Goal: Task Accomplishment & Management: Use online tool/utility

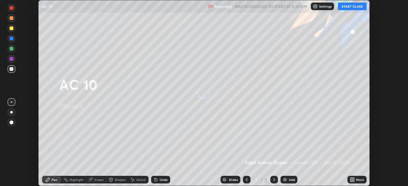
scroll to position [186, 408]
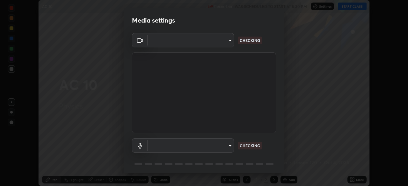
type input "51d019597c161c0694d5583d1f2c643560fde39fe8f4b4da8ea140d4d4830f4c"
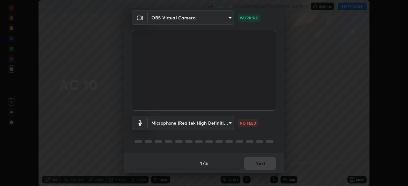
click at [227, 122] on body "Erase all AC 10 Recording WAS SCHEDULED TO START AT 5:30 PM Settings START CLAS…" at bounding box center [204, 93] width 408 height 186
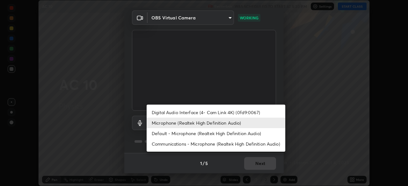
click at [204, 135] on li "Default - Microphone (Realtek High Definition Audio)" at bounding box center [216, 133] width 139 height 11
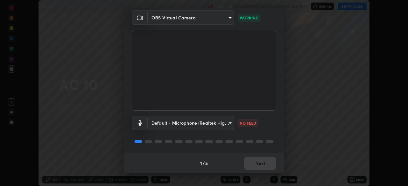
click at [212, 123] on body "Erase all AC 10 Recording WAS SCHEDULED TO START AT 5:30 PM Settings START CLAS…" at bounding box center [204, 93] width 408 height 186
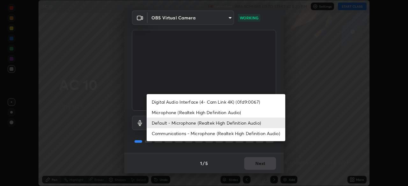
click at [213, 112] on li "Microphone (Realtek High Definition Audio)" at bounding box center [216, 112] width 139 height 11
type input "c6780f4c857a8b81e5497564d4ed67de36d612a8279d52ba4dbf449da7be3efb"
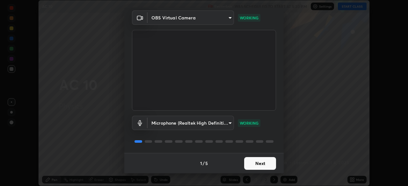
click at [264, 167] on button "Next" at bounding box center [260, 163] width 32 height 13
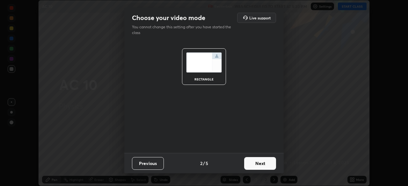
click at [266, 164] on button "Next" at bounding box center [260, 163] width 32 height 13
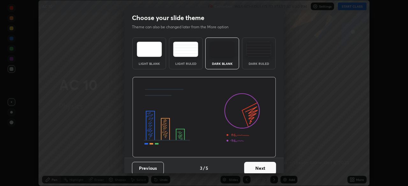
click at [271, 166] on button "Next" at bounding box center [260, 168] width 32 height 13
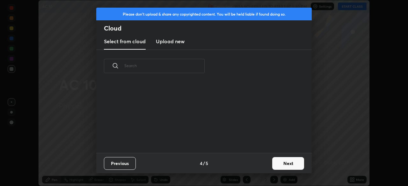
click at [285, 164] on button "Next" at bounding box center [288, 163] width 32 height 13
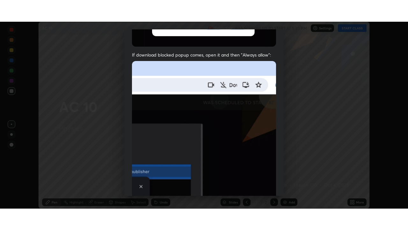
scroll to position [153, 0]
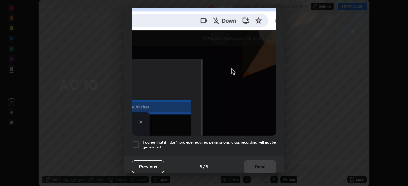
click at [253, 147] on h5 "I agree that if I don't provide required permissions, class recording will not …" at bounding box center [209, 145] width 133 height 10
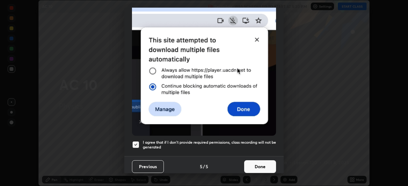
click at [259, 163] on button "Done" at bounding box center [260, 167] width 32 height 13
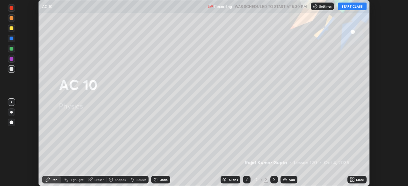
click at [352, 5] on button "START CLASS" at bounding box center [352, 7] width 29 height 8
click at [360, 179] on div "More" at bounding box center [360, 180] width 8 height 3
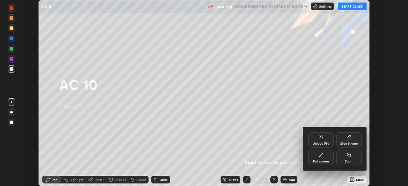
click at [329, 158] on div "Full screen" at bounding box center [321, 157] width 26 height 15
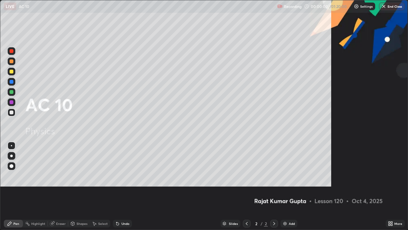
scroll to position [230, 408]
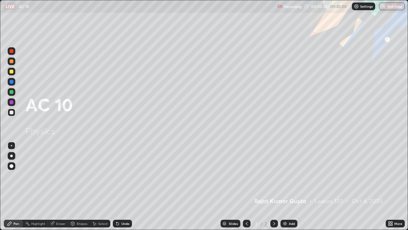
click at [294, 186] on div "Add" at bounding box center [292, 223] width 6 height 3
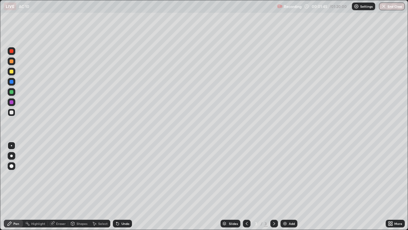
click at [12, 112] on div at bounding box center [12, 112] width 4 height 4
click at [12, 164] on div at bounding box center [12, 166] width 4 height 4
click at [124, 186] on div "Undo" at bounding box center [125, 223] width 8 height 3
click at [11, 113] on div at bounding box center [12, 112] width 4 height 4
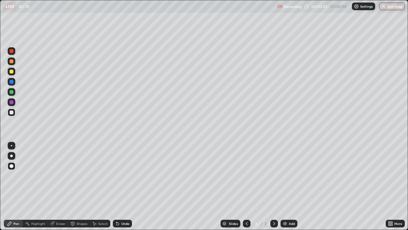
click at [120, 186] on div "Undo" at bounding box center [122, 223] width 19 height 8
click at [289, 186] on div "Add" at bounding box center [292, 223] width 6 height 3
click at [12, 112] on div at bounding box center [12, 112] width 4 height 4
click at [119, 186] on div "Undo" at bounding box center [122, 223] width 19 height 8
click at [121, 186] on div "Undo" at bounding box center [125, 223] width 8 height 3
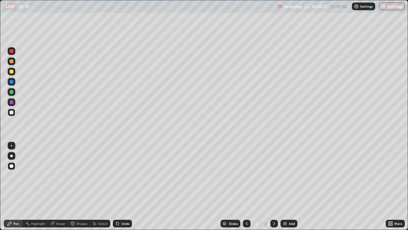
click at [121, 186] on div "Undo" at bounding box center [125, 223] width 8 height 3
click at [122, 186] on div "Undo" at bounding box center [122, 223] width 19 height 8
click at [11, 91] on div at bounding box center [12, 92] width 4 height 4
click at [13, 114] on div at bounding box center [12, 112] width 8 height 8
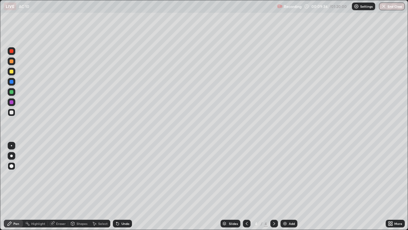
click at [121, 186] on div "Undo" at bounding box center [125, 223] width 8 height 3
click at [120, 186] on div "Undo" at bounding box center [122, 223] width 19 height 8
click at [116, 186] on icon at bounding box center [117, 223] width 3 height 3
click at [287, 186] on img at bounding box center [284, 223] width 5 height 5
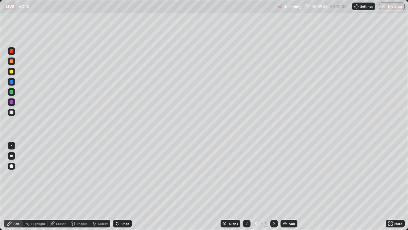
click at [11, 113] on div at bounding box center [12, 112] width 4 height 4
click at [128, 186] on div "Undo" at bounding box center [125, 223] width 8 height 3
click at [119, 186] on div "Undo" at bounding box center [122, 223] width 19 height 8
click at [121, 186] on div "Undo" at bounding box center [122, 223] width 19 height 8
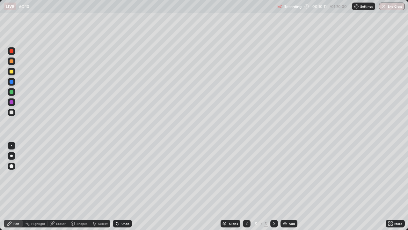
click at [123, 186] on div "Undo" at bounding box center [125, 223] width 8 height 3
click at [125, 186] on div "Undo" at bounding box center [125, 223] width 8 height 3
click at [11, 73] on div at bounding box center [12, 71] width 4 height 4
click at [11, 111] on div at bounding box center [12, 112] width 4 height 4
click at [10, 72] on div at bounding box center [12, 71] width 4 height 4
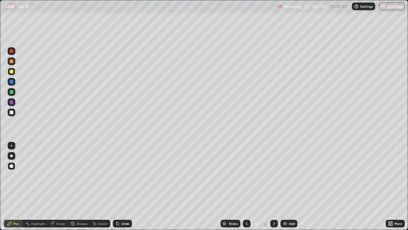
click at [117, 186] on icon at bounding box center [117, 223] width 3 height 3
click at [11, 112] on div at bounding box center [12, 112] width 4 height 4
click at [11, 102] on div at bounding box center [12, 102] width 4 height 4
click at [11, 74] on div at bounding box center [12, 72] width 8 height 8
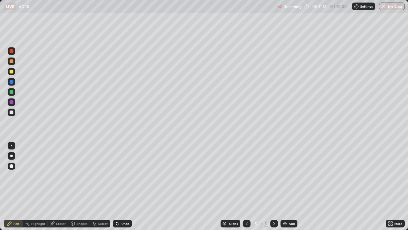
click at [60, 186] on div "Eraser" at bounding box center [61, 223] width 10 height 3
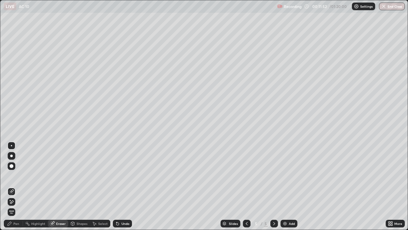
click at [13, 186] on div "Pen" at bounding box center [13, 223] width 19 height 8
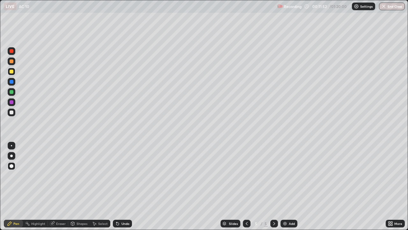
click at [16, 186] on div "Pen" at bounding box center [16, 223] width 6 height 3
click at [125, 186] on div "Undo" at bounding box center [125, 223] width 8 height 3
click at [124, 186] on div "Undo" at bounding box center [122, 223] width 19 height 8
click at [123, 186] on div "Undo" at bounding box center [122, 223] width 19 height 8
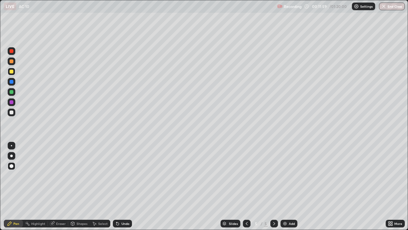
click at [123, 186] on div "Undo" at bounding box center [125, 223] width 8 height 3
click at [123, 186] on div "Undo" at bounding box center [121, 223] width 22 height 13
click at [39, 186] on div "Highlight" at bounding box center [38, 223] width 14 height 3
click at [58, 186] on div "Eraser" at bounding box center [61, 223] width 10 height 3
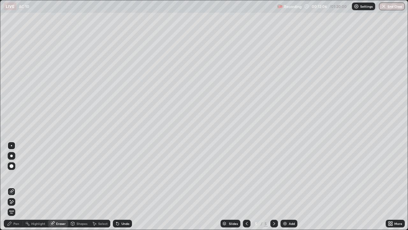
click at [15, 186] on div "Pen" at bounding box center [16, 223] width 6 height 3
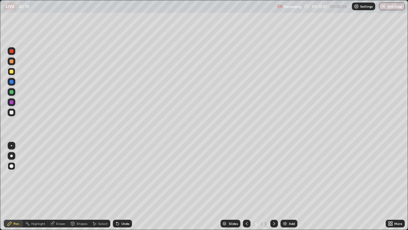
click at [11, 112] on div at bounding box center [12, 112] width 4 height 4
click at [11, 72] on div at bounding box center [12, 71] width 4 height 4
click at [124, 186] on div "Undo" at bounding box center [125, 223] width 8 height 3
click at [123, 186] on div "Undo" at bounding box center [125, 223] width 8 height 3
click at [11, 93] on div at bounding box center [12, 92] width 4 height 4
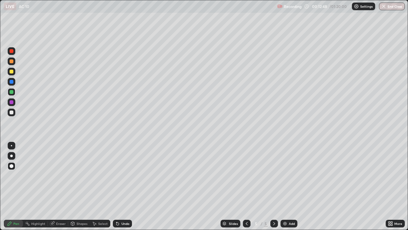
click at [11, 112] on div at bounding box center [12, 112] width 4 height 4
click at [121, 186] on div "Undo" at bounding box center [122, 223] width 19 height 8
click at [119, 186] on icon at bounding box center [117, 223] width 5 height 5
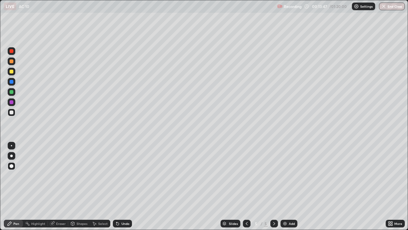
click at [121, 186] on div "Undo" at bounding box center [125, 223] width 8 height 3
click at [11, 82] on div at bounding box center [12, 82] width 4 height 4
click at [123, 186] on div "Undo" at bounding box center [122, 223] width 19 height 8
click at [10, 112] on div at bounding box center [12, 112] width 4 height 4
click at [123, 186] on div "Undo" at bounding box center [125, 223] width 8 height 3
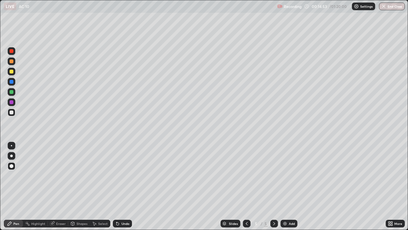
click at [16, 186] on div "Pen" at bounding box center [16, 223] width 6 height 3
click at [13, 101] on div at bounding box center [12, 102] width 4 height 4
click at [125, 186] on div "Undo" at bounding box center [125, 223] width 8 height 3
click at [246, 186] on icon at bounding box center [246, 223] width 5 height 5
click at [276, 186] on icon at bounding box center [274, 223] width 5 height 5
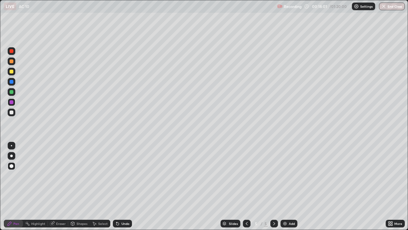
click at [94, 186] on icon at bounding box center [95, 224] width 4 height 4
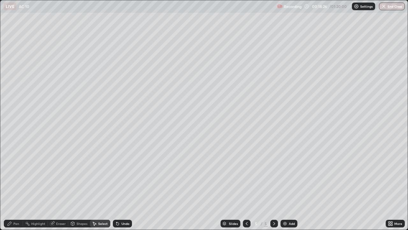
click at [274, 186] on icon at bounding box center [274, 223] width 5 height 5
click at [290, 186] on div "Add" at bounding box center [292, 223] width 6 height 3
click at [17, 186] on div "Pen" at bounding box center [16, 223] width 6 height 3
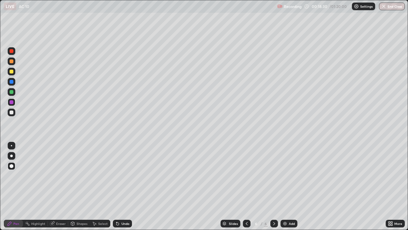
click at [10, 112] on div at bounding box center [12, 112] width 4 height 4
click at [122, 186] on div "Undo" at bounding box center [122, 223] width 19 height 8
click at [121, 186] on div "Undo" at bounding box center [125, 223] width 8 height 3
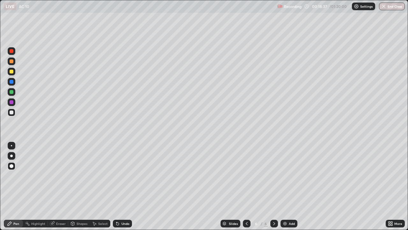
click at [121, 186] on div "Undo" at bounding box center [122, 223] width 19 height 8
click at [121, 186] on div "Undo" at bounding box center [125, 223] width 8 height 3
click at [11, 113] on div at bounding box center [12, 112] width 4 height 4
click at [123, 186] on div "Undo" at bounding box center [125, 223] width 8 height 3
click at [120, 186] on div "Undo" at bounding box center [122, 223] width 19 height 8
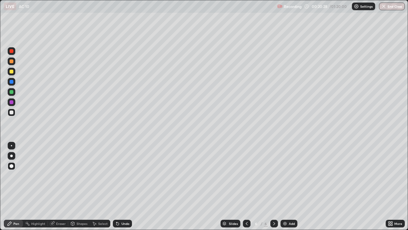
click at [63, 186] on div "Eraser" at bounding box center [61, 223] width 10 height 3
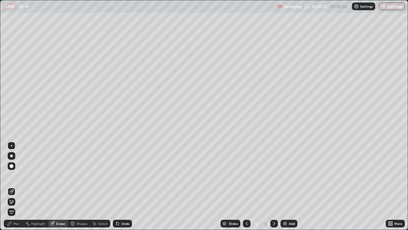
click at [18, 186] on div "Pen" at bounding box center [16, 223] width 6 height 3
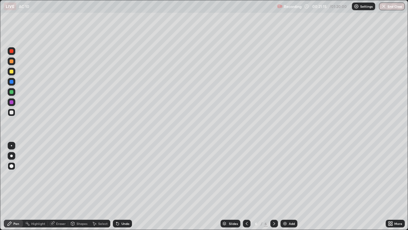
click at [126, 186] on div "Undo" at bounding box center [125, 223] width 8 height 3
click at [120, 186] on div "Undo" at bounding box center [122, 223] width 19 height 8
click at [16, 186] on div "Pen" at bounding box center [16, 223] width 6 height 3
click at [11, 113] on div at bounding box center [12, 112] width 4 height 4
click at [15, 73] on div at bounding box center [12, 72] width 8 height 8
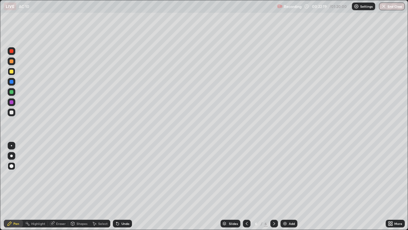
click at [13, 113] on div at bounding box center [12, 112] width 4 height 4
click at [121, 186] on div "Undo" at bounding box center [122, 223] width 19 height 8
click at [118, 186] on div "Undo" at bounding box center [122, 223] width 19 height 8
click at [116, 186] on div "Undo" at bounding box center [122, 223] width 19 height 8
click at [124, 186] on div "Undo" at bounding box center [122, 223] width 19 height 8
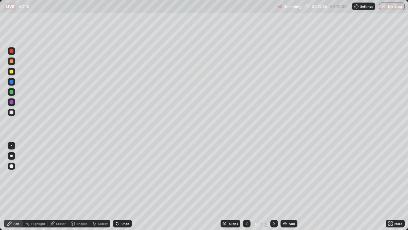
click at [123, 186] on div "Undo" at bounding box center [122, 223] width 19 height 8
click at [126, 186] on div "Undo" at bounding box center [122, 223] width 19 height 8
click at [11, 92] on div at bounding box center [12, 92] width 4 height 4
click at [12, 114] on div at bounding box center [12, 112] width 4 height 4
click at [11, 81] on div at bounding box center [12, 82] width 4 height 4
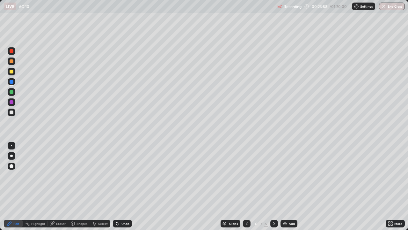
click at [11, 95] on div at bounding box center [12, 92] width 8 height 8
click at [126, 186] on div "Undo" at bounding box center [122, 223] width 19 height 8
click at [120, 186] on div "Undo" at bounding box center [122, 223] width 19 height 8
click at [246, 186] on icon at bounding box center [246, 223] width 5 height 5
click at [245, 186] on icon at bounding box center [246, 223] width 5 height 5
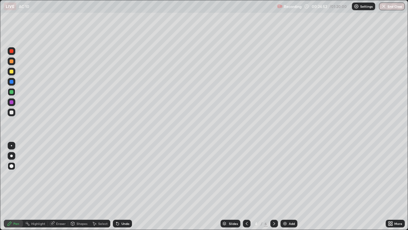
click at [274, 186] on icon at bounding box center [274, 223] width 5 height 5
click at [275, 186] on div at bounding box center [274, 223] width 8 height 8
click at [276, 186] on div at bounding box center [274, 223] width 8 height 13
click at [289, 186] on div "Add" at bounding box center [289, 223] width 17 height 8
click at [11, 115] on div at bounding box center [12, 112] width 8 height 8
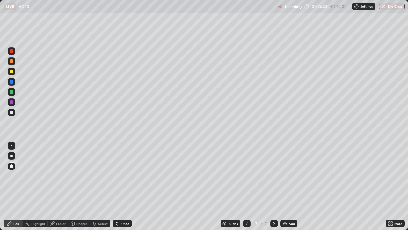
click at [122, 186] on div "Undo" at bounding box center [122, 223] width 19 height 8
click at [12, 92] on div at bounding box center [12, 92] width 4 height 4
click at [12, 111] on div at bounding box center [12, 112] width 4 height 4
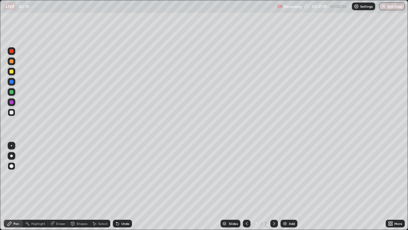
click at [11, 93] on div at bounding box center [12, 92] width 4 height 4
click at [11, 113] on div at bounding box center [12, 112] width 4 height 4
click at [61, 186] on div "Eraser" at bounding box center [61, 223] width 10 height 3
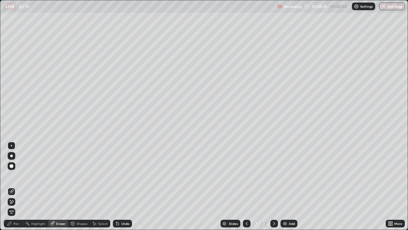
click at [17, 186] on div "Pen" at bounding box center [16, 223] width 6 height 3
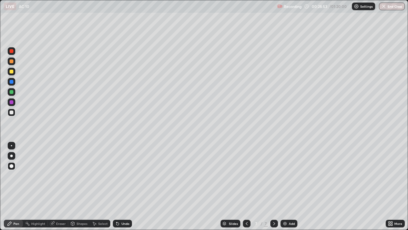
click at [11, 93] on div at bounding box center [12, 92] width 4 height 4
click at [11, 111] on div at bounding box center [12, 112] width 4 height 4
click at [0, 69] on div "Setting up your live class" at bounding box center [204, 115] width 408 height 230
click at [245, 186] on icon at bounding box center [246, 223] width 5 height 5
click at [274, 186] on icon at bounding box center [274, 223] width 5 height 5
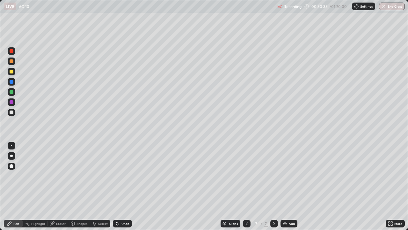
click at [246, 186] on icon at bounding box center [246, 223] width 5 height 5
click at [270, 186] on div at bounding box center [274, 223] width 8 height 8
click at [274, 186] on icon at bounding box center [274, 223] width 5 height 5
click at [285, 186] on img at bounding box center [284, 223] width 5 height 5
click at [13, 166] on div at bounding box center [12, 166] width 4 height 4
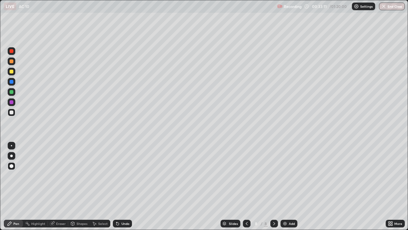
click at [81, 186] on div "Shapes" at bounding box center [82, 223] width 11 height 3
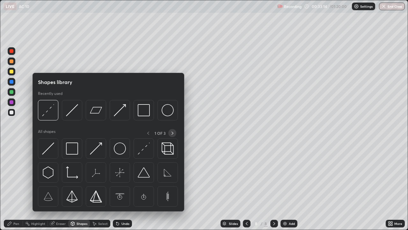
click at [172, 134] on icon at bounding box center [172, 132] width 5 height 5
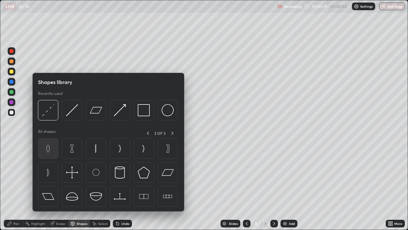
click at [50, 150] on img at bounding box center [48, 148] width 12 height 12
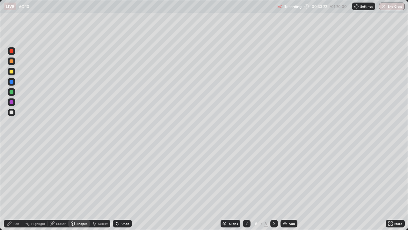
click at [123, 186] on div "Undo" at bounding box center [125, 223] width 8 height 3
click at [125, 186] on div "Undo" at bounding box center [125, 223] width 8 height 3
click at [101, 186] on div "Select" at bounding box center [103, 223] width 10 height 3
click at [83, 186] on div "Shapes" at bounding box center [82, 223] width 11 height 3
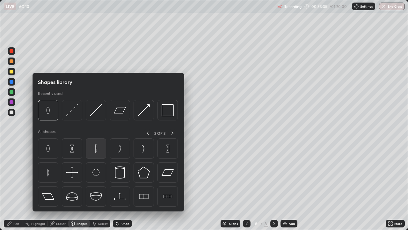
click at [97, 152] on img at bounding box center [96, 148] width 12 height 12
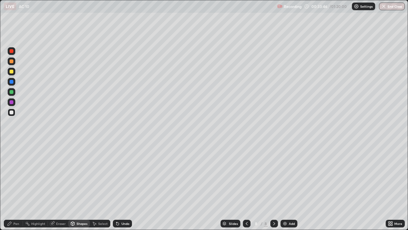
click at [11, 186] on icon at bounding box center [9, 223] width 5 height 5
click at [12, 112] on div at bounding box center [12, 112] width 4 height 4
click at [127, 186] on div "Undo" at bounding box center [122, 223] width 19 height 8
click at [11, 64] on div at bounding box center [12, 61] width 8 height 8
click at [123, 186] on div "Undo" at bounding box center [125, 223] width 8 height 3
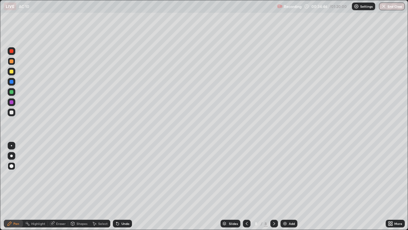
click at [11, 92] on div at bounding box center [12, 92] width 4 height 4
click at [10, 83] on div at bounding box center [12, 82] width 4 height 4
click at [124, 186] on div "Undo" at bounding box center [125, 223] width 8 height 3
click at [120, 186] on div "Undo" at bounding box center [122, 223] width 19 height 8
click at [121, 186] on div "Undo" at bounding box center [122, 223] width 19 height 8
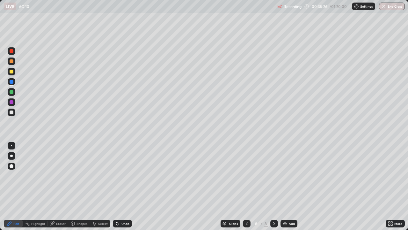
click at [119, 186] on icon at bounding box center [117, 223] width 5 height 5
click at [82, 186] on div "Shapes" at bounding box center [82, 223] width 11 height 3
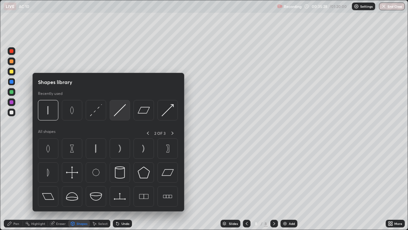
click at [116, 113] on img at bounding box center [120, 110] width 12 height 12
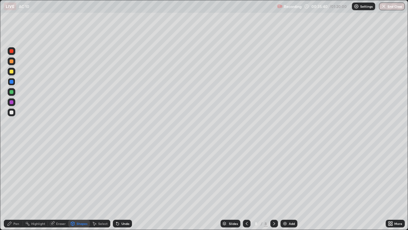
click at [11, 112] on div at bounding box center [12, 112] width 4 height 4
click at [11, 72] on div at bounding box center [12, 71] width 4 height 4
click at [85, 186] on div "Shapes" at bounding box center [82, 223] width 11 height 3
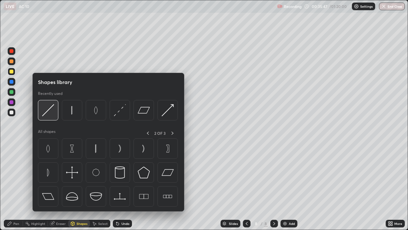
click at [51, 111] on img at bounding box center [48, 110] width 12 height 12
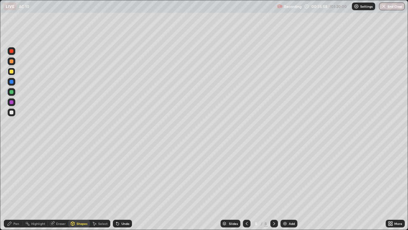
click at [11, 112] on div at bounding box center [12, 112] width 4 height 4
click at [10, 82] on div at bounding box center [12, 82] width 4 height 4
click at [120, 186] on div "Undo" at bounding box center [122, 223] width 19 height 8
click at [13, 186] on div "Pen" at bounding box center [13, 223] width 19 height 8
click at [12, 72] on div at bounding box center [12, 71] width 4 height 4
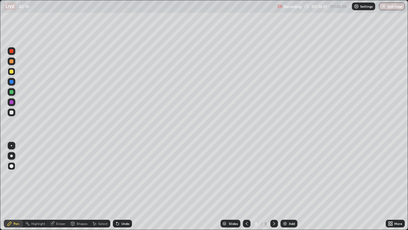
click at [11, 51] on div at bounding box center [12, 51] width 4 height 4
click at [11, 113] on div at bounding box center [12, 112] width 4 height 4
click at [12, 83] on div at bounding box center [12, 82] width 4 height 4
click at [120, 186] on div "Undo" at bounding box center [122, 223] width 19 height 8
click at [117, 186] on div "Undo" at bounding box center [122, 223] width 19 height 8
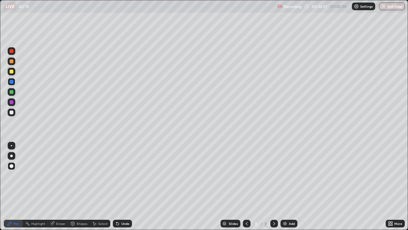
click at [117, 186] on div "Undo" at bounding box center [122, 223] width 19 height 8
click at [11, 113] on div at bounding box center [12, 112] width 4 height 4
click at [61, 186] on div "Eraser" at bounding box center [61, 223] width 10 height 3
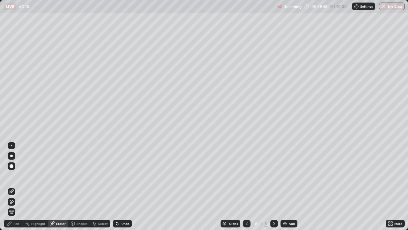
click at [13, 186] on div "Pen" at bounding box center [16, 223] width 6 height 3
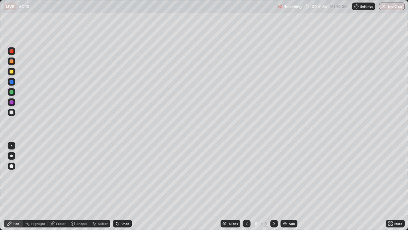
click at [113, 186] on div "Undo" at bounding box center [122, 223] width 19 height 8
click at [274, 186] on icon at bounding box center [274, 223] width 5 height 5
click at [289, 186] on div "Add" at bounding box center [292, 223] width 6 height 3
click at [14, 104] on div at bounding box center [12, 102] width 8 height 8
click at [11, 112] on div at bounding box center [12, 112] width 4 height 4
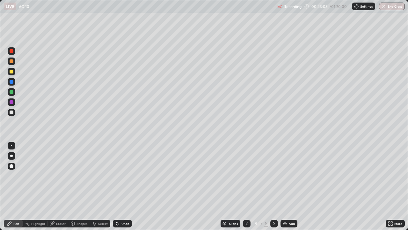
click at [0, 45] on div "Setting up your live class" at bounding box center [204, 115] width 408 height 230
click at [11, 113] on div at bounding box center [12, 112] width 4 height 4
click at [11, 93] on div at bounding box center [12, 92] width 4 height 4
click at [0, 55] on div "Setting up your live class" at bounding box center [204, 115] width 408 height 230
click at [291, 186] on div "Add" at bounding box center [289, 223] width 17 height 8
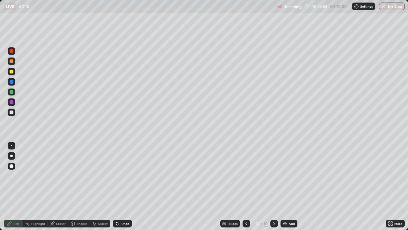
click at [11, 82] on div at bounding box center [12, 82] width 4 height 4
click at [11, 72] on div at bounding box center [12, 71] width 4 height 4
click at [246, 186] on div at bounding box center [247, 223] width 8 height 8
click at [246, 186] on icon at bounding box center [246, 223] width 5 height 5
click at [122, 186] on div "Undo" at bounding box center [125, 223] width 8 height 3
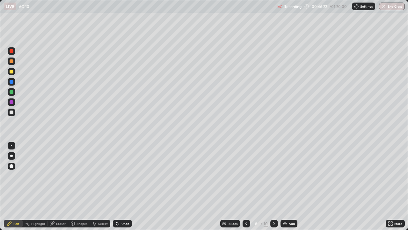
click at [117, 186] on icon at bounding box center [117, 223] width 3 height 3
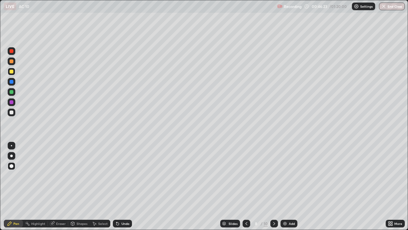
click at [117, 186] on icon at bounding box center [117, 223] width 3 height 3
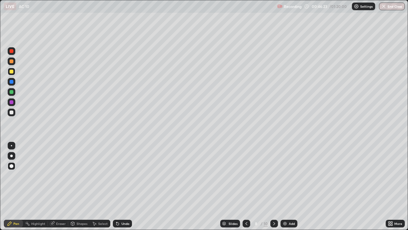
click at [117, 186] on icon at bounding box center [117, 223] width 3 height 3
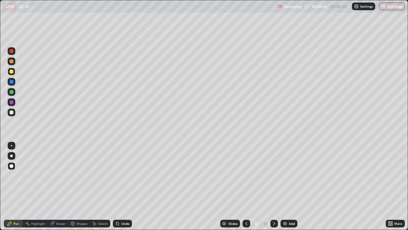
click at [274, 186] on icon at bounding box center [274, 223] width 5 height 5
click at [59, 186] on div "Eraser" at bounding box center [61, 223] width 10 height 3
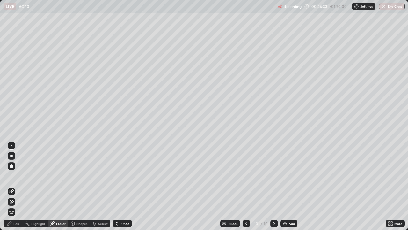
click at [16, 186] on div "Pen" at bounding box center [16, 223] width 6 height 3
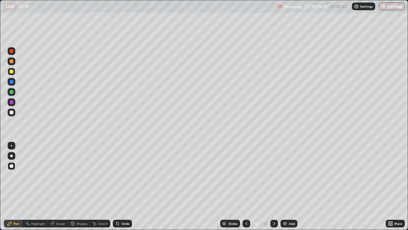
click at [16, 186] on div "Pen" at bounding box center [16, 223] width 6 height 3
click at [10, 113] on div at bounding box center [12, 112] width 4 height 4
click at [14, 71] on div at bounding box center [12, 72] width 8 height 8
click at [11, 114] on div at bounding box center [12, 112] width 8 height 8
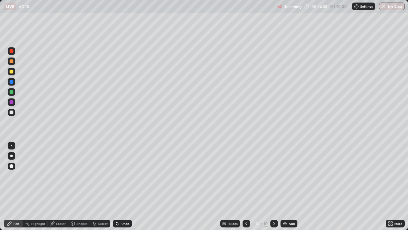
click at [11, 114] on div at bounding box center [12, 112] width 8 height 8
click at [11, 103] on div at bounding box center [12, 102] width 4 height 4
click at [11, 72] on div at bounding box center [12, 71] width 4 height 4
click at [10, 101] on div at bounding box center [12, 102] width 4 height 4
click at [12, 81] on div at bounding box center [12, 82] width 4 height 4
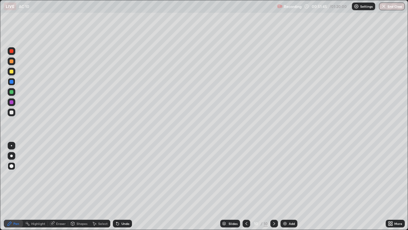
click at [9, 109] on div at bounding box center [12, 112] width 8 height 8
click at [11, 92] on div at bounding box center [12, 92] width 4 height 4
click at [10, 186] on icon at bounding box center [9, 223] width 5 height 5
click at [10, 113] on div at bounding box center [12, 112] width 4 height 4
click at [58, 186] on div "Eraser" at bounding box center [61, 223] width 10 height 3
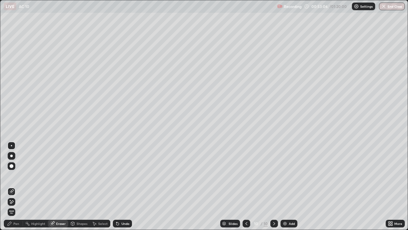
click at [14, 186] on div "Pen" at bounding box center [16, 223] width 6 height 3
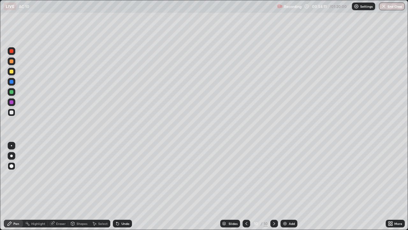
click at [13, 101] on div at bounding box center [12, 102] width 4 height 4
click at [12, 112] on div at bounding box center [12, 112] width 4 height 4
click at [118, 186] on icon at bounding box center [117, 223] width 5 height 5
click at [11, 93] on div at bounding box center [12, 92] width 4 height 4
click at [120, 186] on div "Undo" at bounding box center [122, 223] width 19 height 8
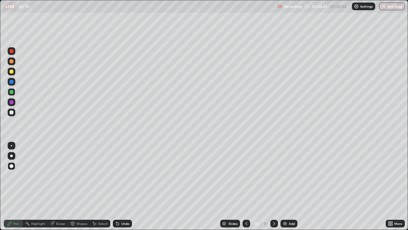
click at [119, 186] on icon at bounding box center [117, 223] width 5 height 5
click at [116, 186] on icon at bounding box center [116, 222] width 1 height 1
click at [12, 72] on div at bounding box center [12, 71] width 4 height 4
click at [274, 186] on icon at bounding box center [274, 223] width 2 height 3
click at [287, 186] on img at bounding box center [284, 223] width 5 height 5
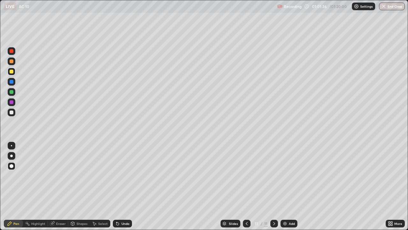
click at [13, 110] on div at bounding box center [12, 112] width 4 height 4
click at [12, 112] on div at bounding box center [12, 112] width 4 height 4
click at [124, 186] on div "Undo" at bounding box center [125, 223] width 8 height 3
click at [11, 62] on div at bounding box center [12, 61] width 4 height 4
click at [117, 186] on icon at bounding box center [117, 223] width 3 height 3
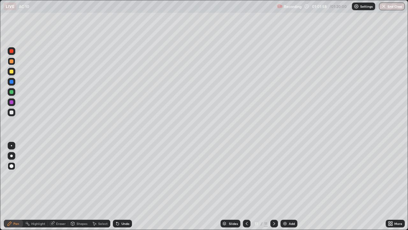
click at [116, 186] on icon at bounding box center [116, 222] width 1 height 1
click at [119, 186] on div "Undo" at bounding box center [122, 223] width 19 height 8
click at [11, 102] on div at bounding box center [12, 102] width 4 height 4
click at [11, 101] on div at bounding box center [12, 102] width 4 height 4
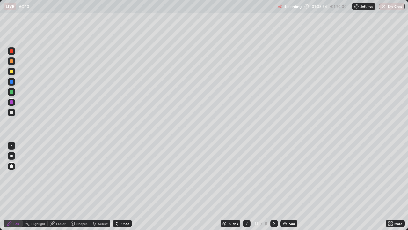
click at [122, 186] on div "Undo" at bounding box center [122, 223] width 19 height 8
click at [124, 186] on div "Undo" at bounding box center [125, 223] width 8 height 3
click at [123, 186] on div "Undo" at bounding box center [125, 223] width 8 height 3
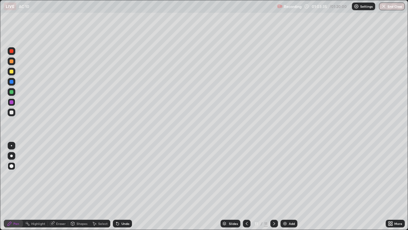
click at [123, 186] on div "Undo" at bounding box center [125, 223] width 8 height 3
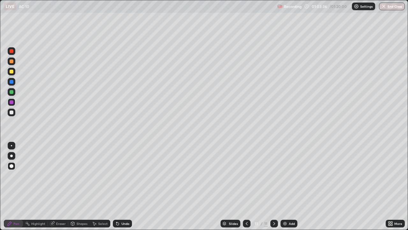
click at [123, 186] on div "Undo" at bounding box center [125, 223] width 8 height 3
click at [11, 105] on div at bounding box center [12, 102] width 8 height 8
click at [11, 92] on div at bounding box center [12, 92] width 4 height 4
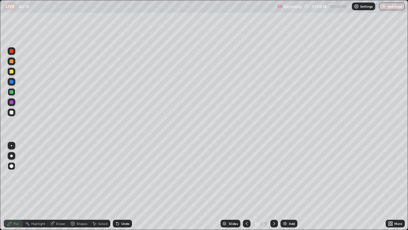
click at [125, 186] on div "Undo" at bounding box center [125, 223] width 8 height 3
click at [12, 112] on div at bounding box center [12, 112] width 4 height 4
click at [124, 186] on div "Undo" at bounding box center [125, 223] width 8 height 3
click at [11, 82] on div at bounding box center [12, 82] width 4 height 4
click at [12, 112] on div at bounding box center [12, 112] width 4 height 4
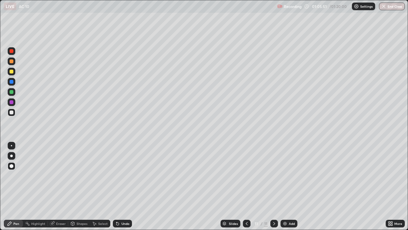
click at [11, 92] on div at bounding box center [12, 92] width 4 height 4
click at [387, 7] on button "End Class" at bounding box center [392, 7] width 25 height 8
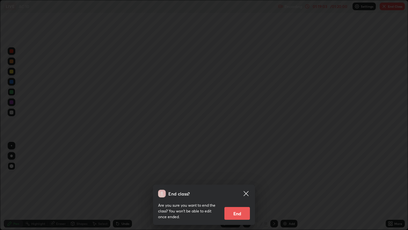
click at [242, 186] on button "End" at bounding box center [237, 213] width 26 height 13
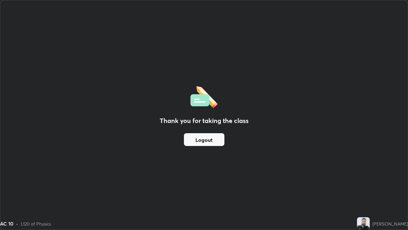
click at [215, 137] on button "Logout" at bounding box center [204, 139] width 40 height 13
